Goal: Transaction & Acquisition: Purchase product/service

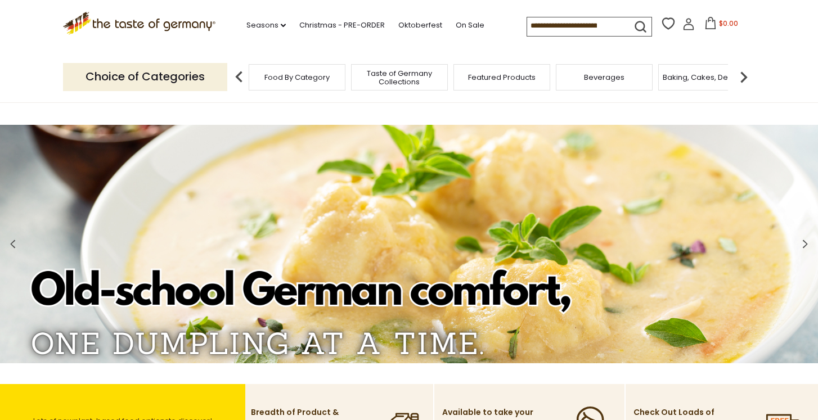
click at [527, 22] on input at bounding box center [574, 25] width 95 height 16
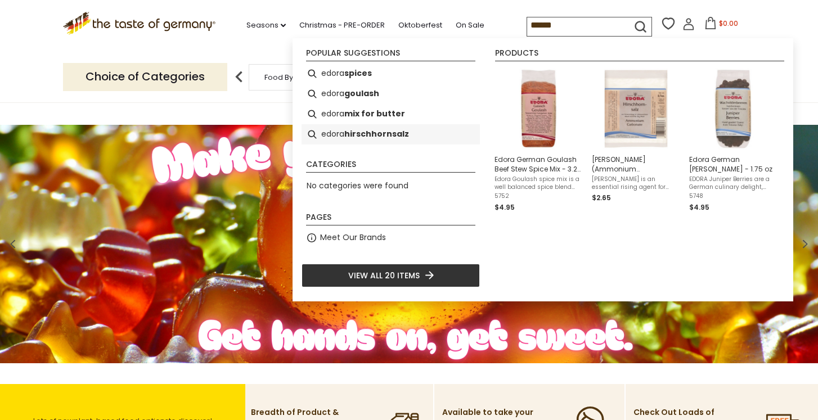
click at [392, 139] on b "hirschhornsalz" at bounding box center [376, 134] width 65 height 13
type input "**********"
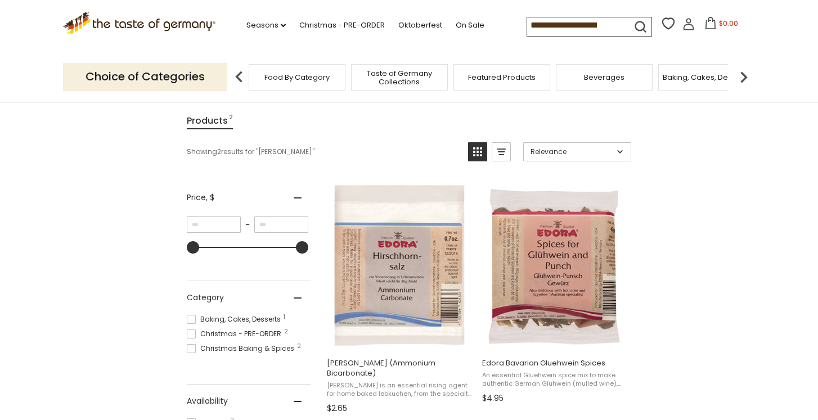
scroll to position [168, 0]
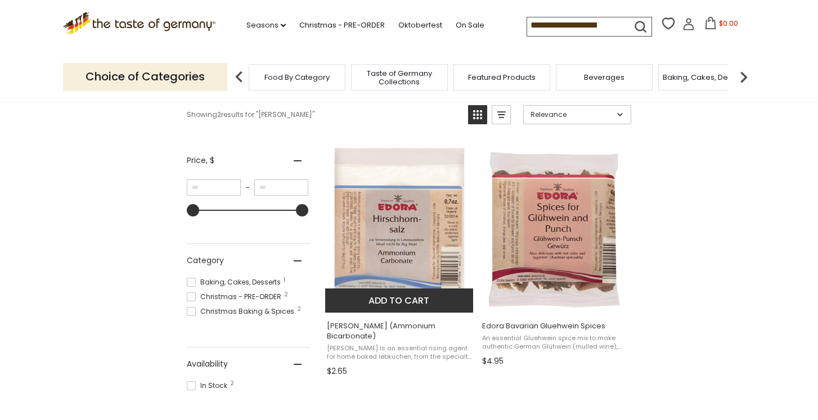
click at [395, 289] on button "Add to cart" at bounding box center [399, 301] width 148 height 24
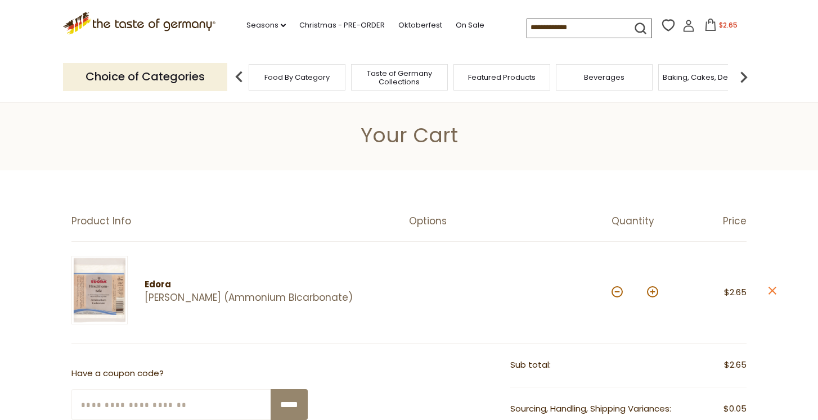
scroll to position [94, 0]
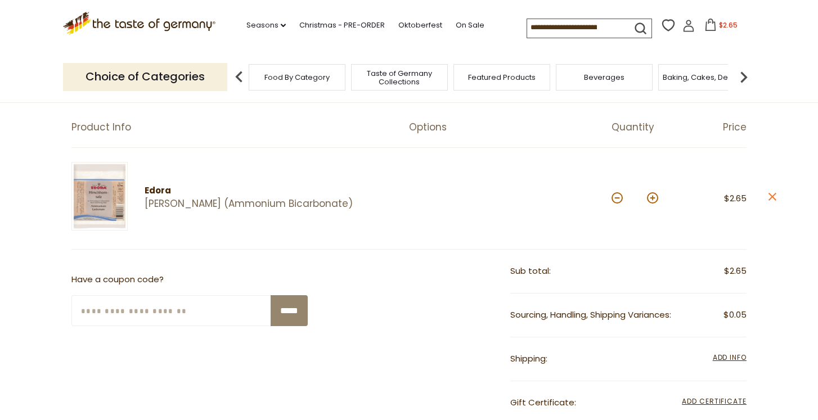
drag, startPoint x: 596, startPoint y: 26, endPoint x: 470, endPoint y: 0, distance: 129.3
click at [527, 19] on input at bounding box center [574, 27] width 95 height 16
type input "******"
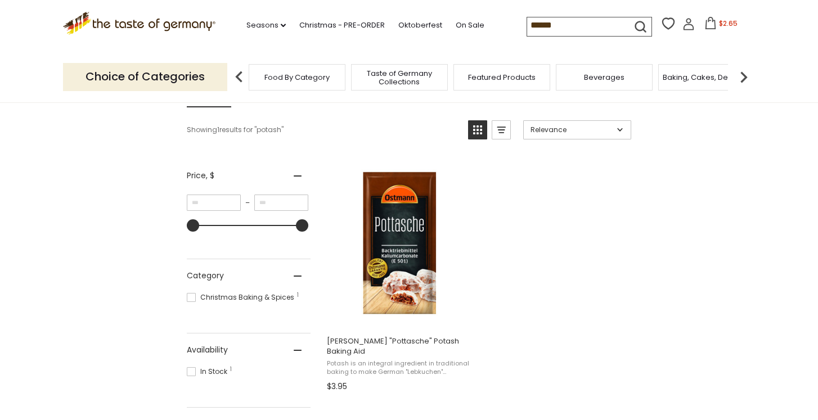
scroll to position [205, 0]
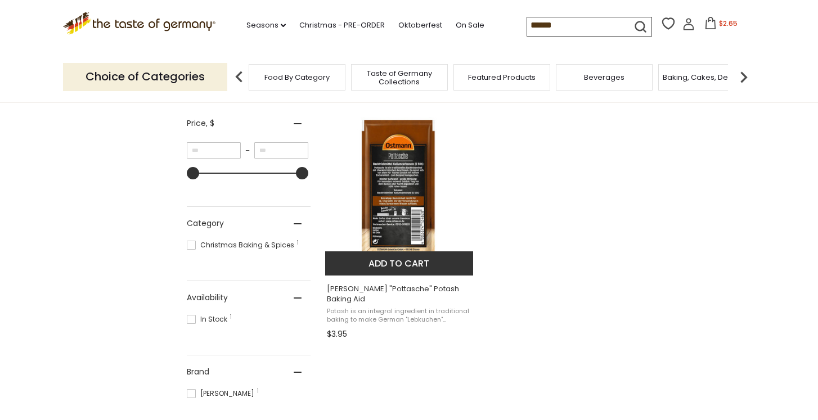
click at [393, 263] on button "Add to cart" at bounding box center [399, 263] width 148 height 24
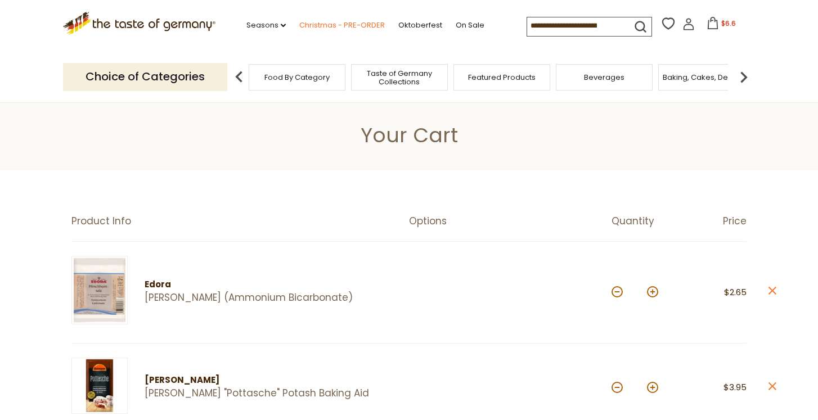
click at [313, 27] on link "Christmas - PRE-ORDER" at bounding box center [342, 25] width 86 height 12
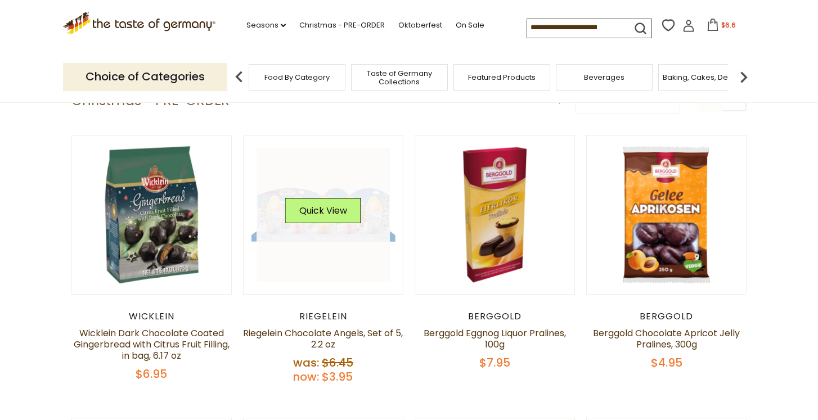
scroll to position [273, 0]
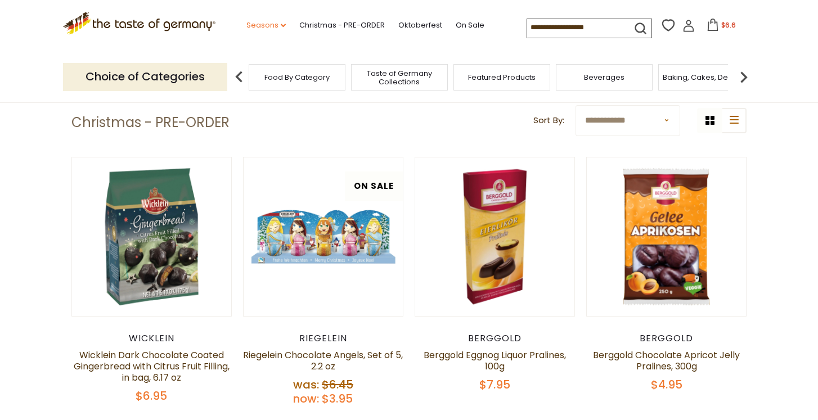
click at [246, 22] on link "Seasons dropdown_arrow" at bounding box center [265, 25] width 39 height 12
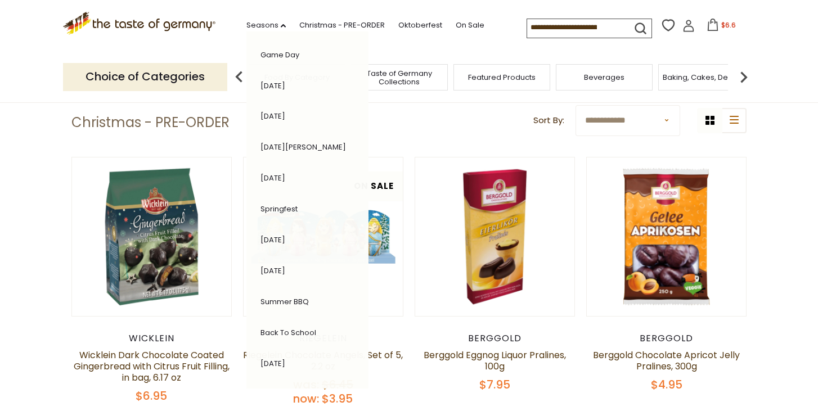
scroll to position [0, 0]
click at [361, 46] on div ".st0{fill:#EDD300;} .st1{fill:#D33E21;} .st0{fill:#EDD300;} .st1{fill:#D33E21;}…" at bounding box center [409, 26] width 692 height 52
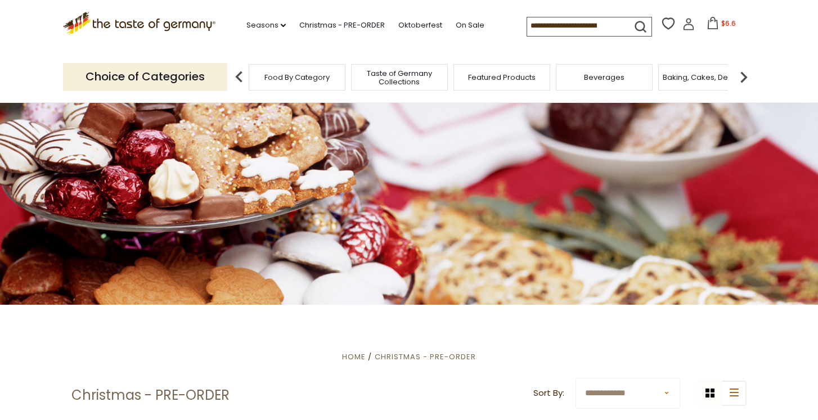
click at [541, 24] on input at bounding box center [574, 25] width 95 height 16
click at [721, 26] on span "$6.6" at bounding box center [728, 24] width 15 height 10
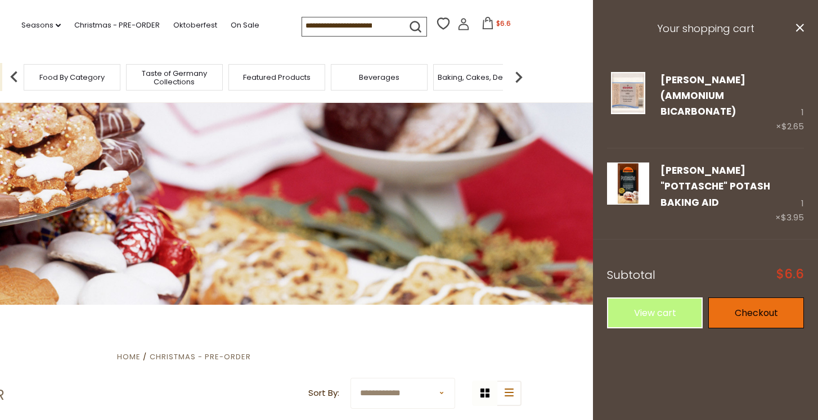
click at [733, 314] on link "Checkout" at bounding box center [756, 313] width 96 height 31
